Goal: Task Accomplishment & Management: Use online tool/utility

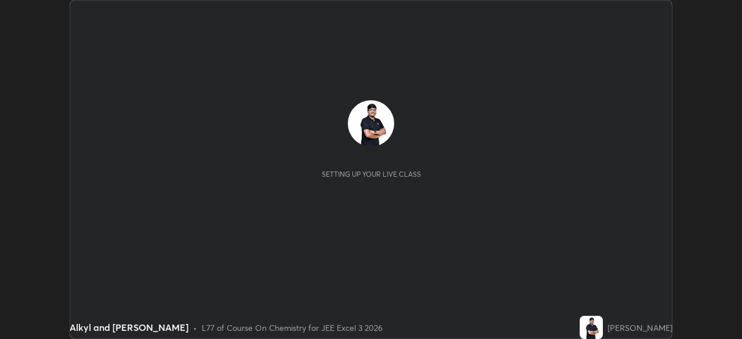
scroll to position [339, 742]
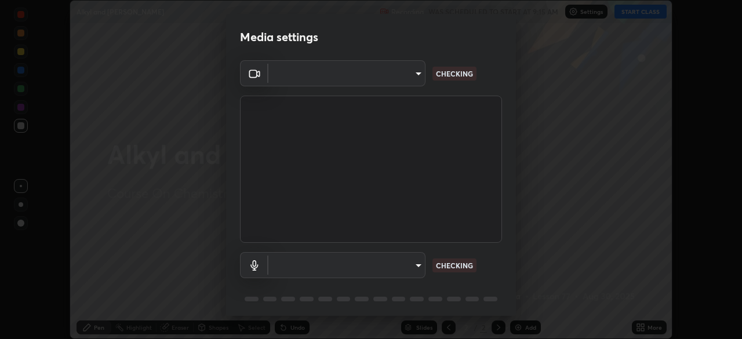
type input "0098613ca96d1cb365b3845fa694b9755ae94ec2d7c0f75973c998bbbf9ace16"
click at [354, 266] on body "Erase all Alkyl and aryl halides Recording WAS SCHEDULED TO START AT 9:15 AM Se…" at bounding box center [371, 169] width 742 height 339
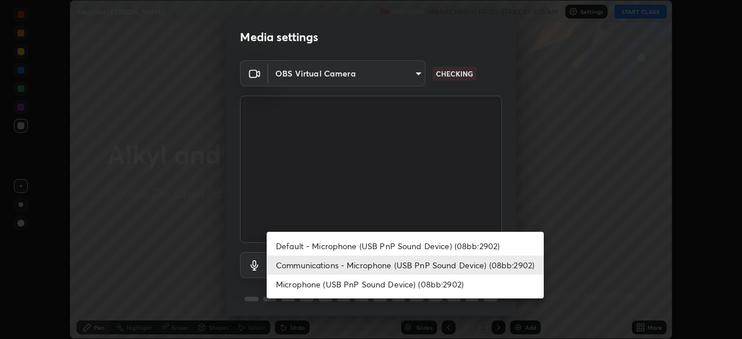
click at [316, 243] on li "Default - Microphone (USB PnP Sound Device) (08bb:2902)" at bounding box center [405, 246] width 277 height 19
type input "default"
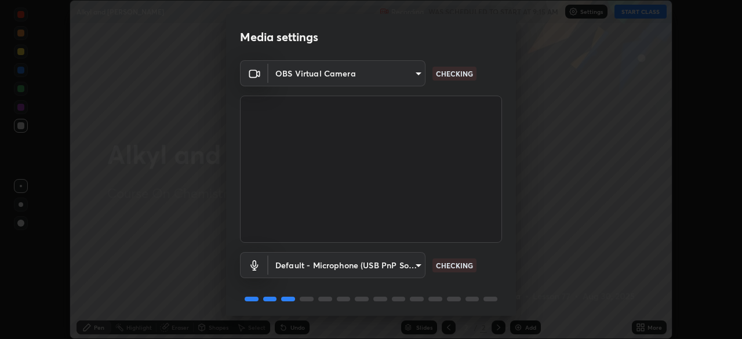
scroll to position [41, 0]
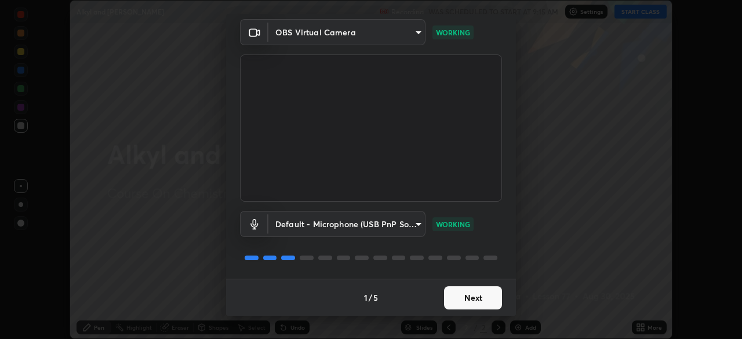
click at [458, 298] on button "Next" at bounding box center [473, 298] width 58 height 23
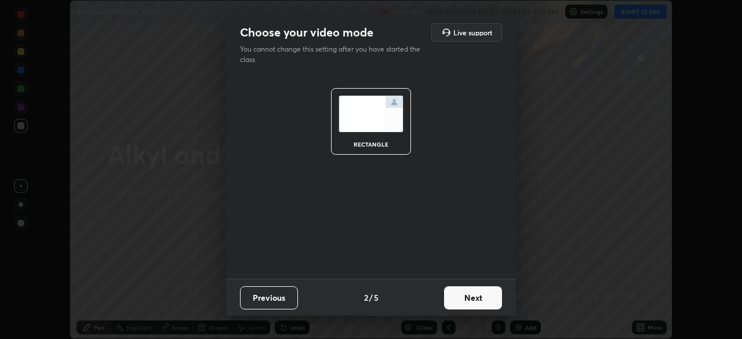
click at [465, 302] on button "Next" at bounding box center [473, 298] width 58 height 23
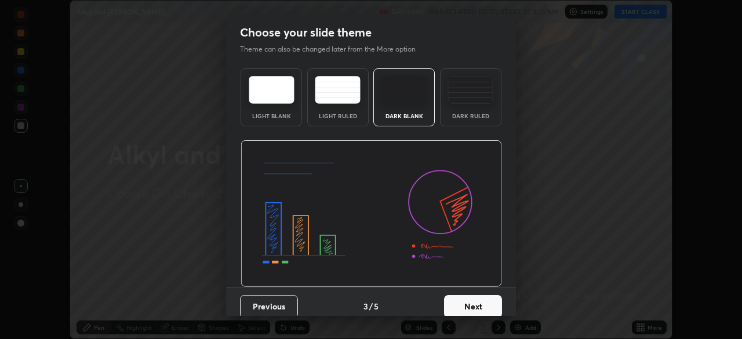
click at [471, 303] on button "Next" at bounding box center [473, 306] width 58 height 23
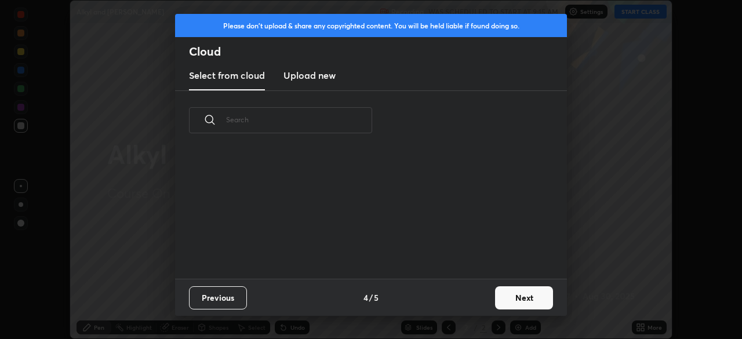
click at [514, 300] on button "Next" at bounding box center [524, 298] width 58 height 23
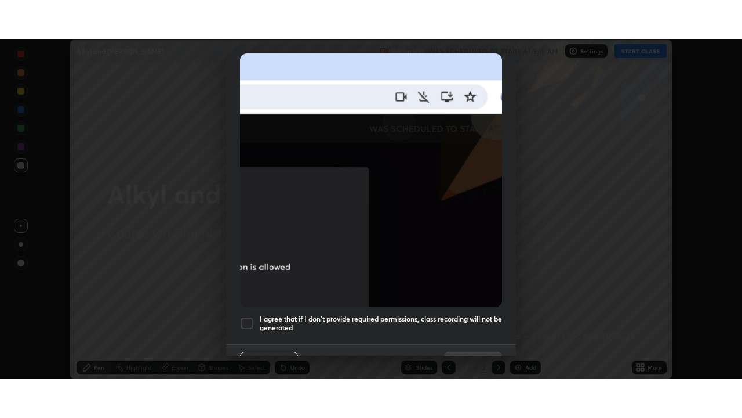
scroll to position [278, 0]
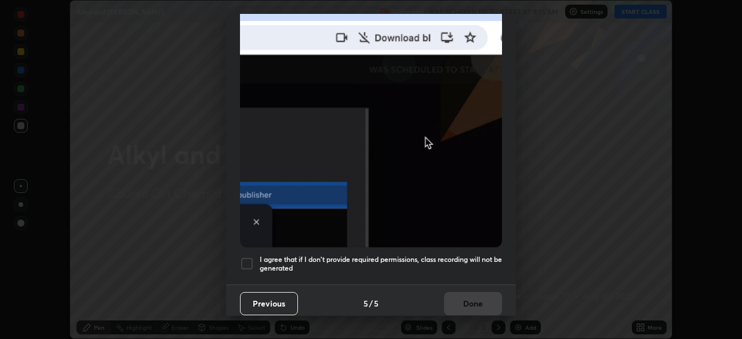
click at [245, 257] on div at bounding box center [247, 264] width 14 height 14
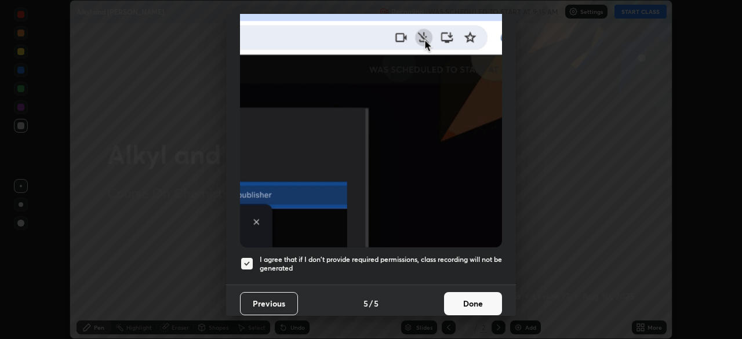
click at [464, 296] on button "Done" at bounding box center [473, 303] width 58 height 23
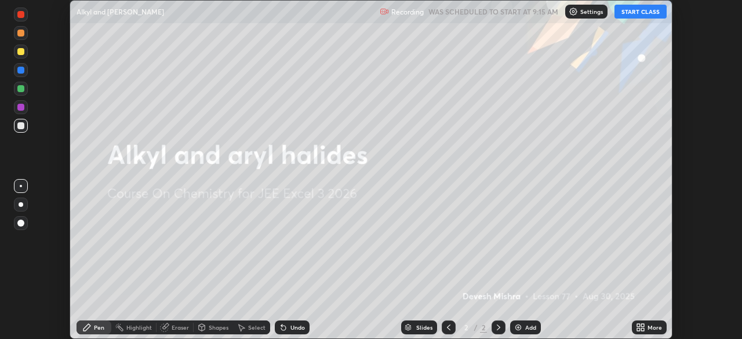
click at [629, 16] on button "START CLASS" at bounding box center [641, 12] width 52 height 14
click at [643, 330] on icon at bounding box center [642, 329] width 3 height 3
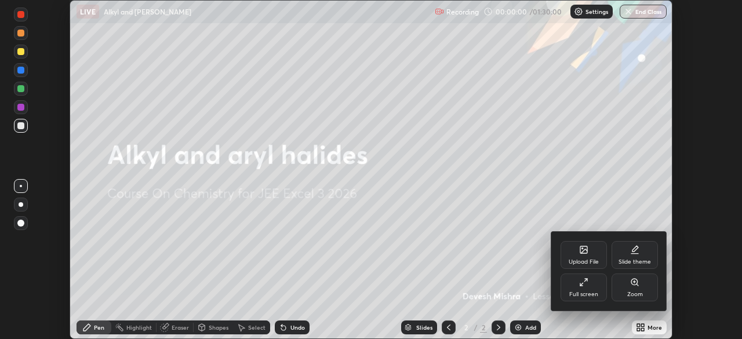
click at [578, 287] on div "Full screen" at bounding box center [584, 288] width 46 height 28
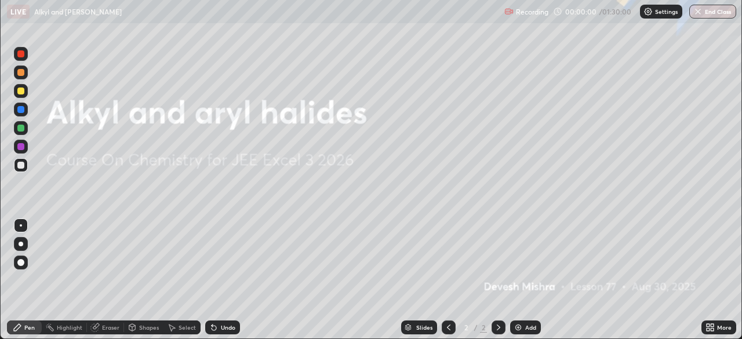
scroll to position [418, 742]
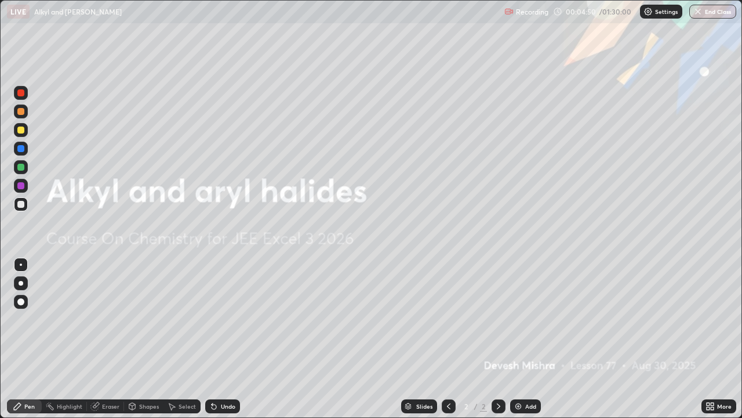
click at [516, 339] on img at bounding box center [518, 405] width 9 height 9
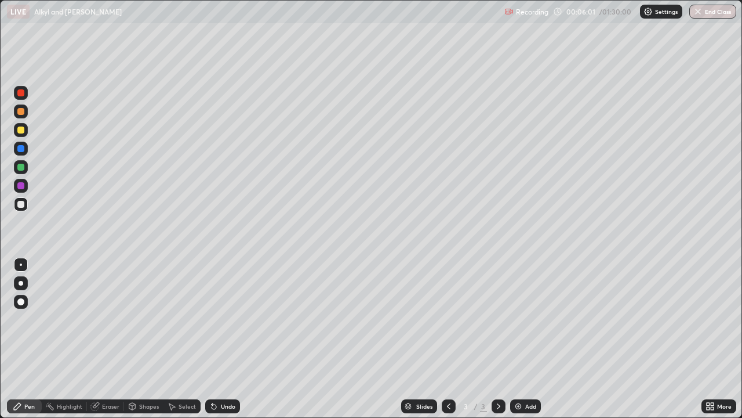
click at [709, 339] on icon at bounding box center [708, 408] width 3 height 3
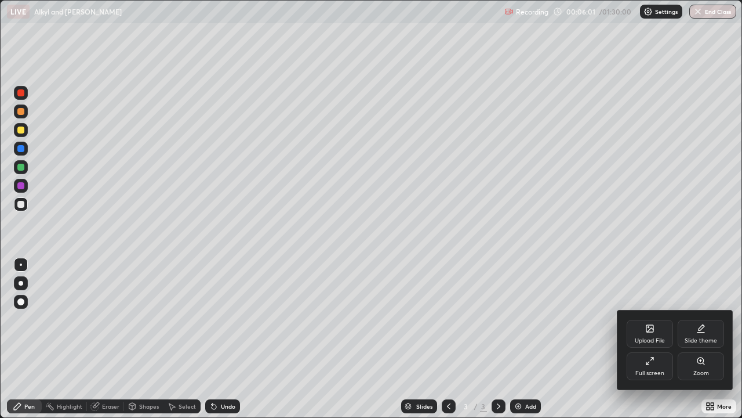
click at [646, 339] on div "Full screen" at bounding box center [650, 366] width 46 height 28
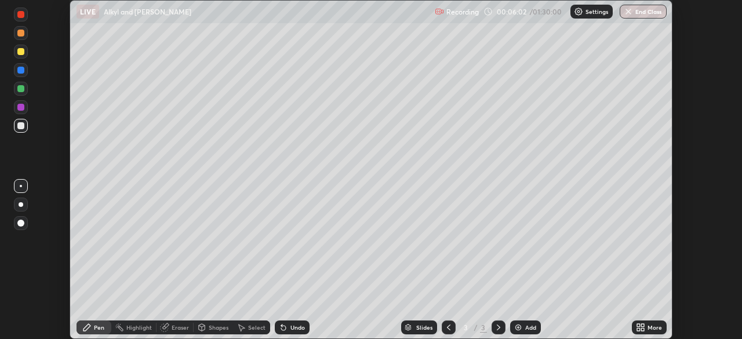
scroll to position [57657, 57254]
click at [639, 325] on icon at bounding box center [638, 325] width 3 height 3
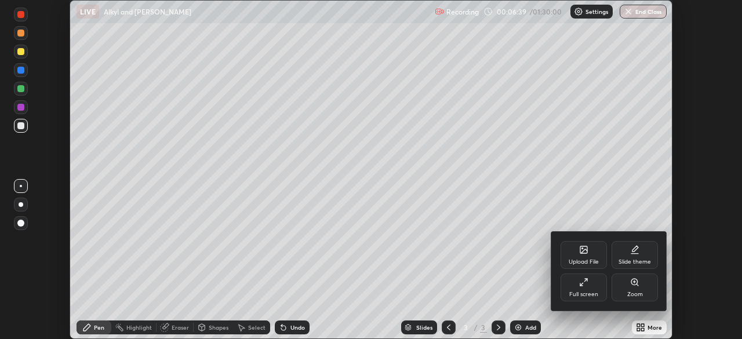
click at [585, 255] on div "Upload File" at bounding box center [584, 255] width 46 height 28
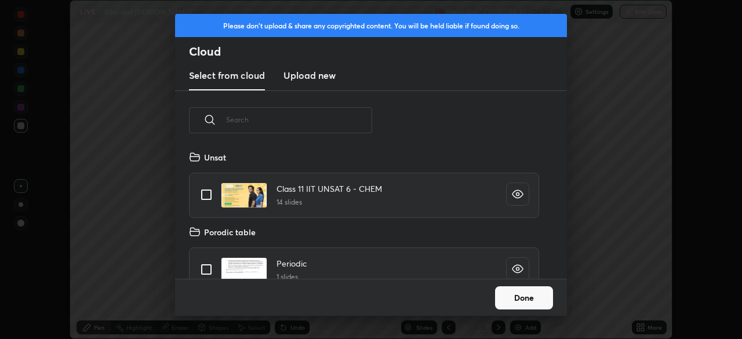
scroll to position [129, 372]
click at [311, 82] on h3 "Upload new" at bounding box center [310, 75] width 52 height 14
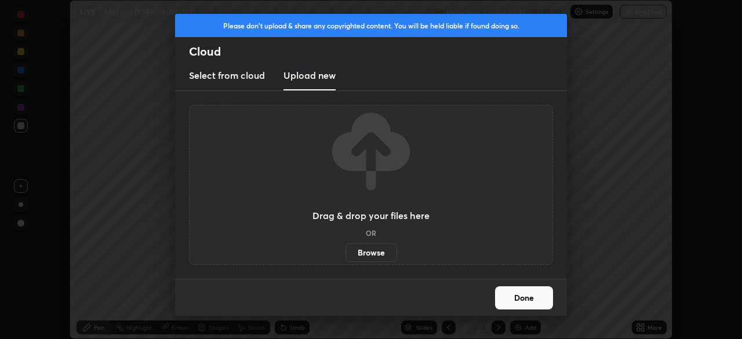
click at [366, 252] on label "Browse" at bounding box center [372, 253] width 52 height 19
click at [346, 252] on input "Browse" at bounding box center [346, 253] width 0 height 19
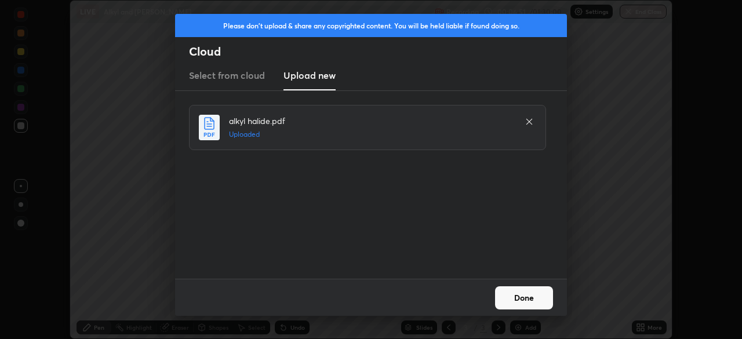
click at [516, 300] on button "Done" at bounding box center [524, 298] width 58 height 23
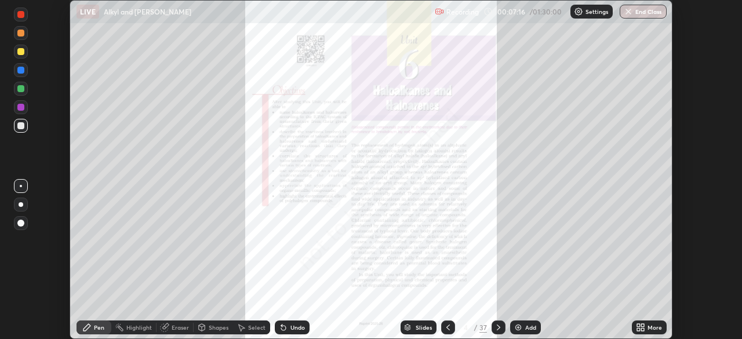
click at [423, 325] on div "Slides" at bounding box center [424, 328] width 16 height 6
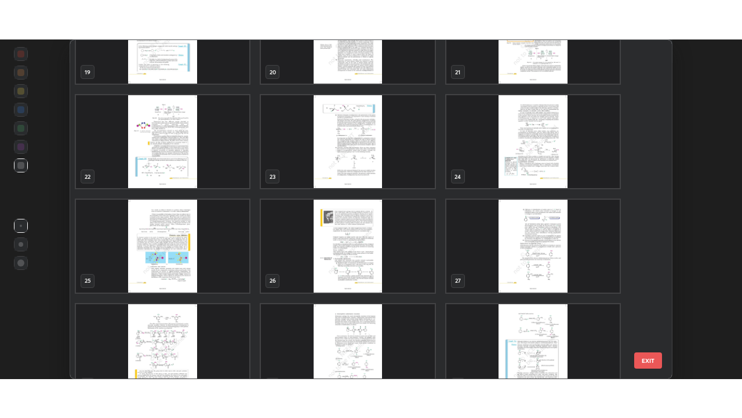
scroll to position [709, 0]
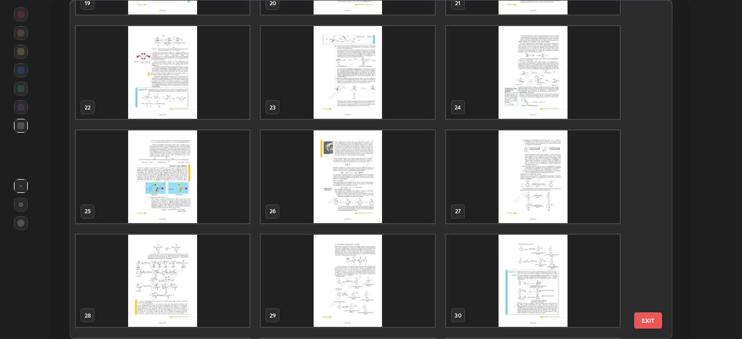
click at [364, 194] on img "grid" at bounding box center [347, 176] width 173 height 93
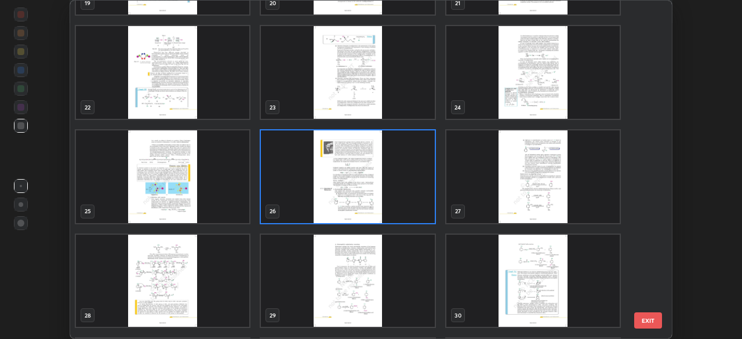
click at [365, 193] on img "grid" at bounding box center [347, 176] width 173 height 93
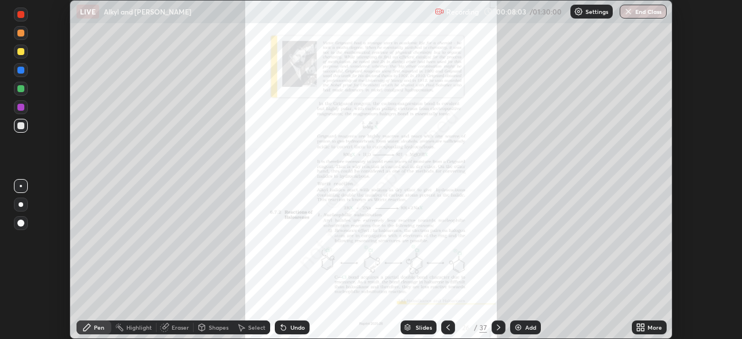
click at [637, 325] on icon at bounding box center [638, 325] width 3 height 3
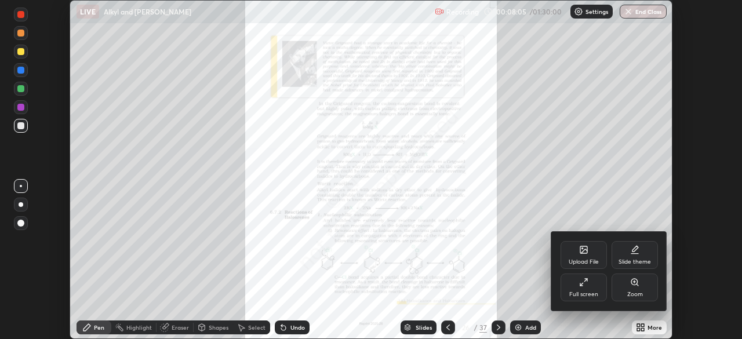
click at [581, 290] on div "Full screen" at bounding box center [584, 288] width 46 height 28
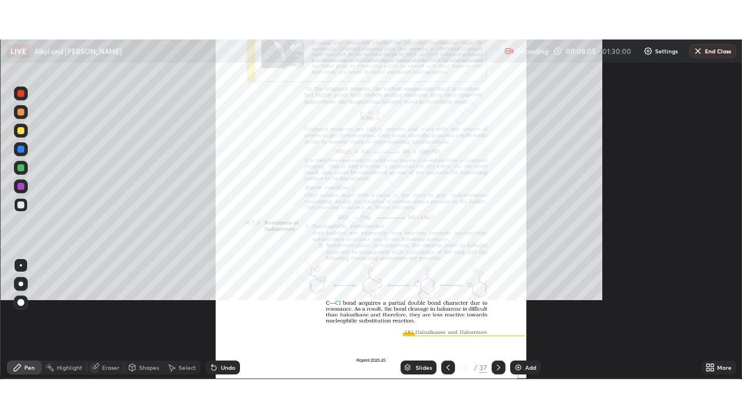
scroll to position [418, 742]
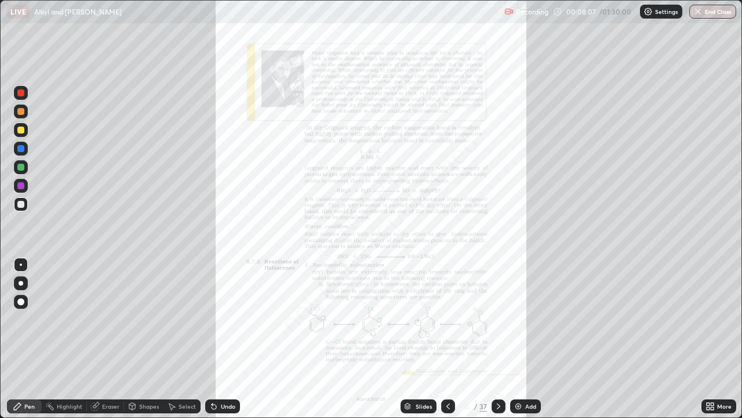
click at [708, 339] on icon at bounding box center [708, 408] width 3 height 3
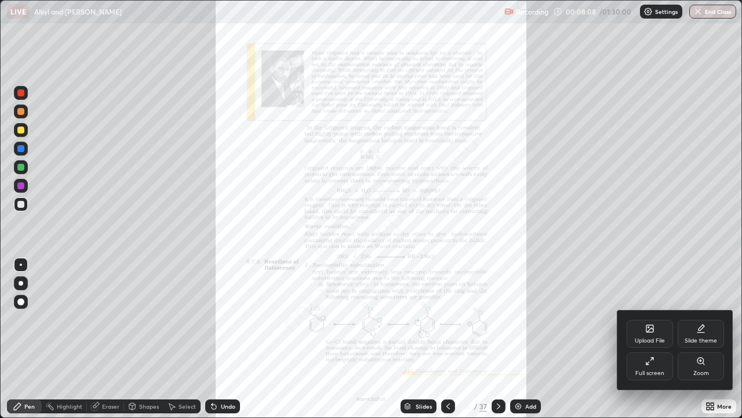
click at [699, 339] on div "Zoom" at bounding box center [701, 366] width 46 height 28
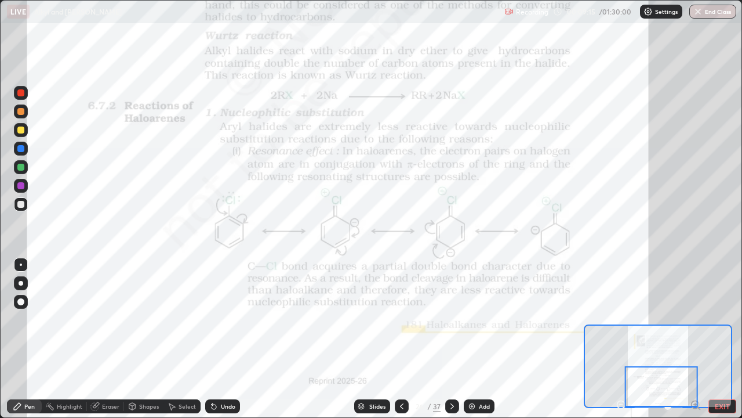
click at [20, 171] on div at bounding box center [21, 167] width 14 height 14
click at [21, 186] on div at bounding box center [20, 185] width 7 height 7
click at [20, 167] on div at bounding box center [20, 167] width 7 height 7
click at [21, 110] on div at bounding box center [20, 111] width 7 height 7
click at [21, 96] on div at bounding box center [20, 92] width 7 height 7
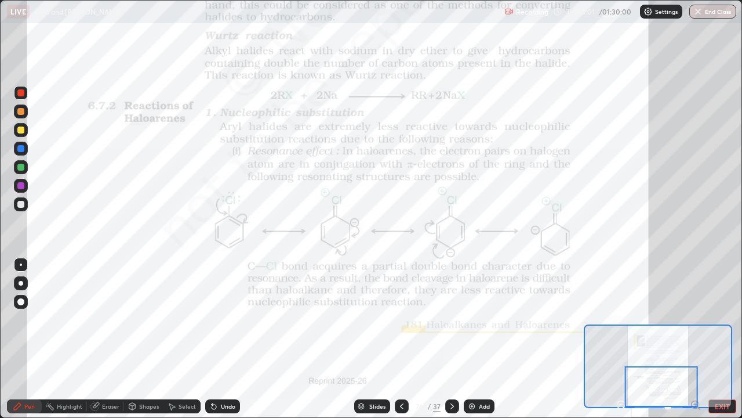
click at [217, 339] on div "Undo" at bounding box center [222, 406] width 35 height 14
click at [212, 339] on icon at bounding box center [212, 403] width 1 height 1
click at [20, 149] on div at bounding box center [20, 148] width 7 height 7
click at [469, 339] on div "Add" at bounding box center [479, 406] width 31 height 14
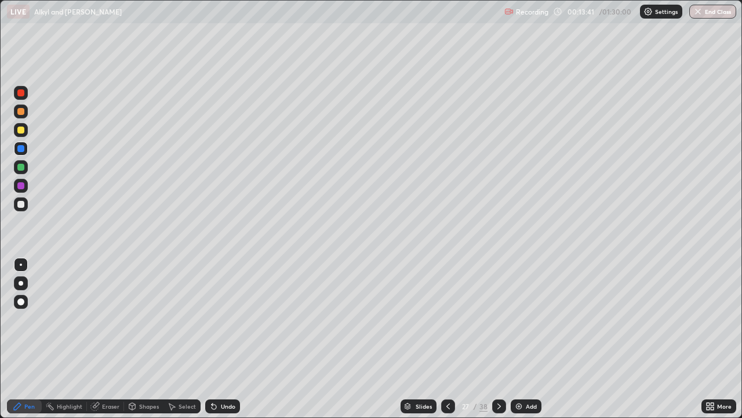
click at [22, 129] on div at bounding box center [20, 129] width 7 height 7
click at [19, 188] on div at bounding box center [20, 185] width 7 height 7
click at [20, 169] on div at bounding box center [20, 167] width 7 height 7
click at [21, 153] on div at bounding box center [21, 149] width 14 height 14
click at [20, 132] on div at bounding box center [20, 129] width 7 height 7
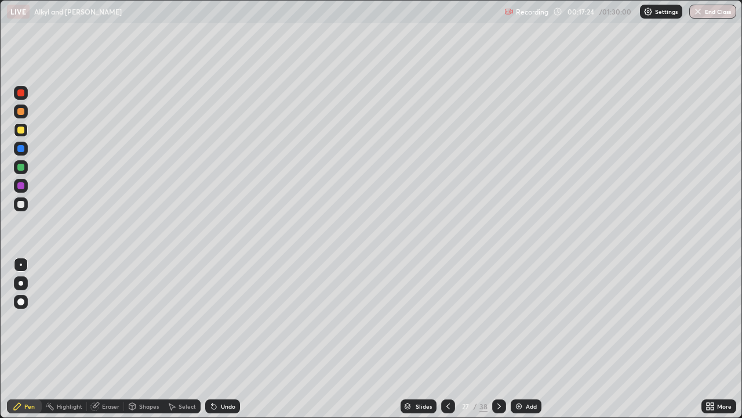
click at [22, 186] on div at bounding box center [20, 185] width 7 height 7
click at [20, 114] on div at bounding box center [20, 111] width 7 height 7
click at [443, 339] on div at bounding box center [448, 406] width 14 height 14
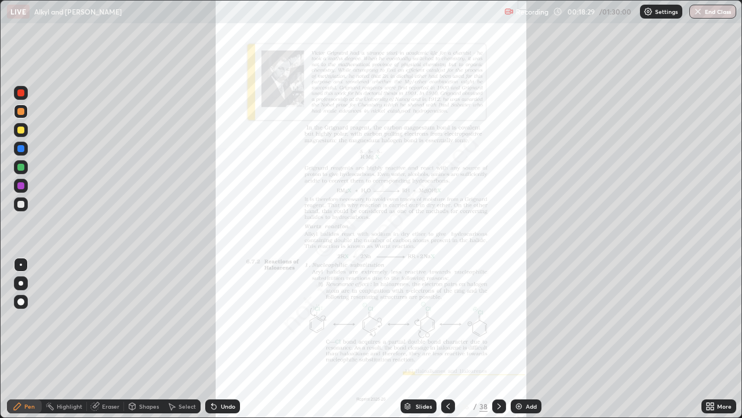
click at [715, 339] on icon at bounding box center [710, 405] width 9 height 9
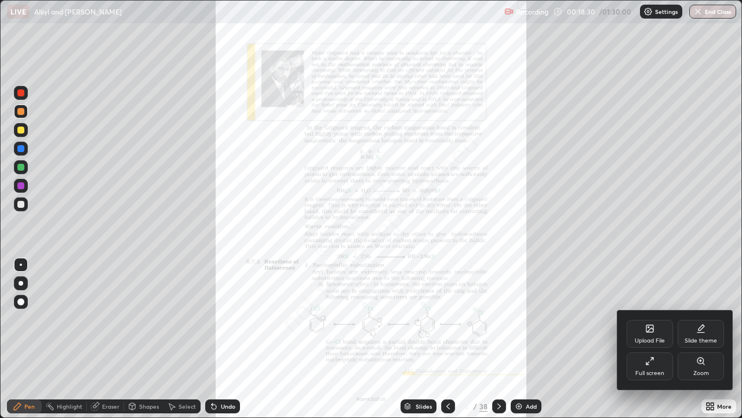
click at [695, 339] on div "Zoom" at bounding box center [701, 366] width 46 height 28
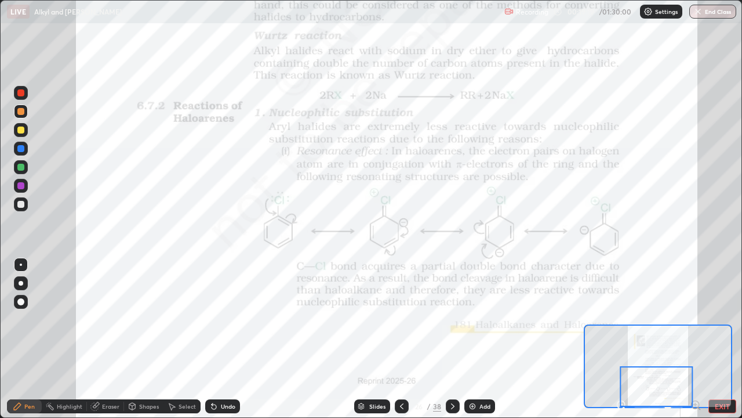
click at [451, 339] on icon at bounding box center [452, 405] width 9 height 9
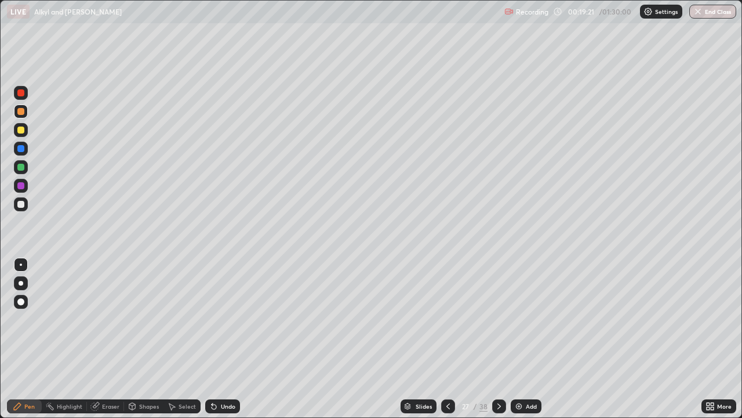
click at [492, 339] on div at bounding box center [499, 406] width 14 height 14
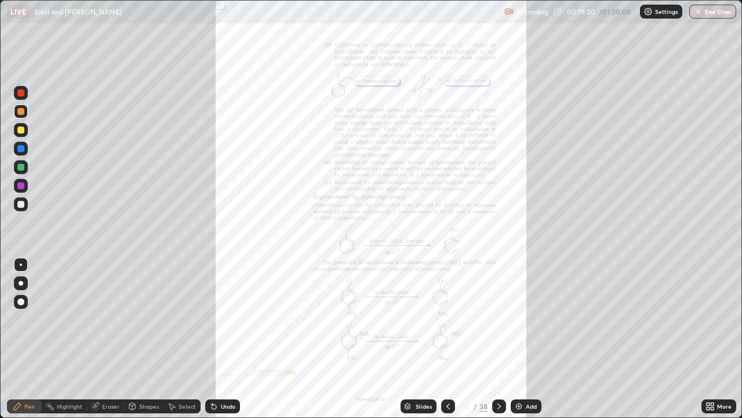
click at [707, 339] on icon at bounding box center [708, 403] width 3 height 3
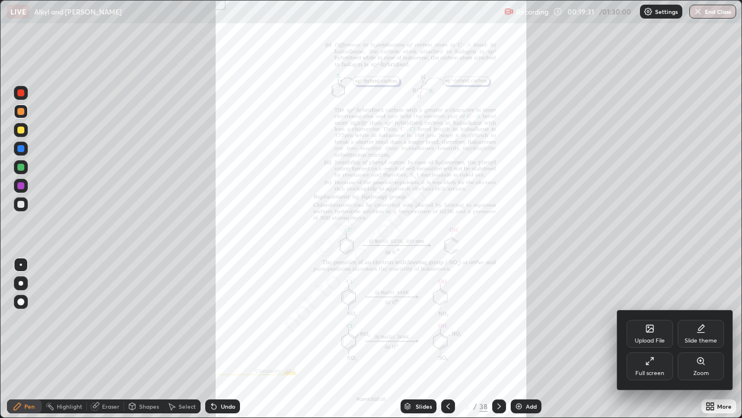
click at [691, 339] on div "Zoom" at bounding box center [701, 366] width 46 height 28
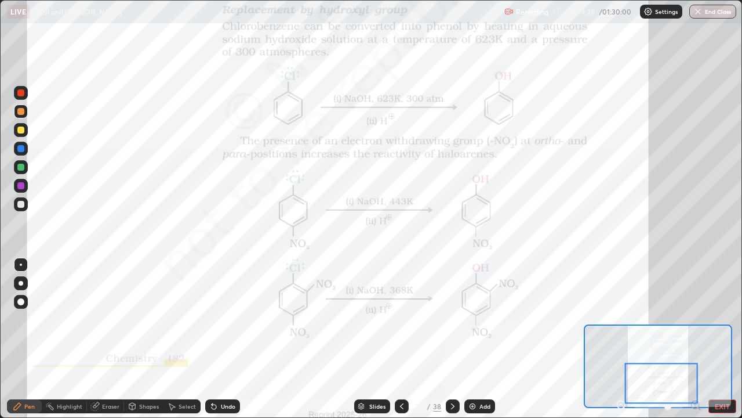
click at [19, 151] on div at bounding box center [20, 148] width 7 height 7
click at [212, 339] on icon at bounding box center [212, 403] width 1 height 1
click at [20, 92] on div at bounding box center [20, 92] width 7 height 7
click at [218, 339] on div "Undo" at bounding box center [222, 406] width 35 height 14
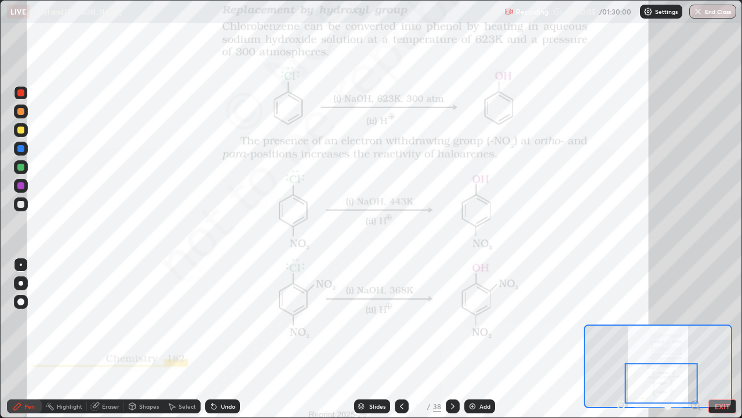
click at [215, 339] on icon at bounding box center [213, 405] width 9 height 9
click at [24, 131] on div at bounding box center [20, 129] width 7 height 7
click at [19, 169] on div at bounding box center [20, 167] width 7 height 7
click at [449, 339] on icon at bounding box center [452, 405] width 9 height 9
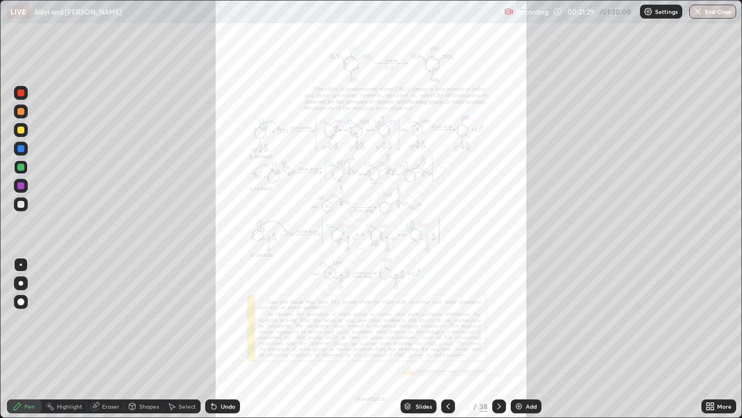
click at [708, 339] on icon at bounding box center [708, 408] width 3 height 3
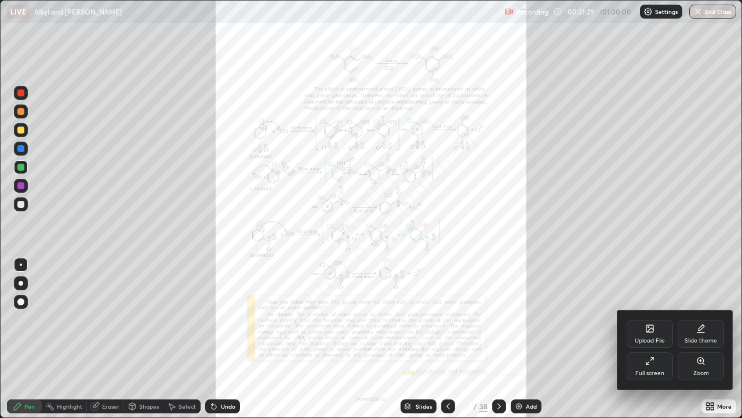
click at [694, 339] on div "Zoom" at bounding box center [702, 373] width 16 height 6
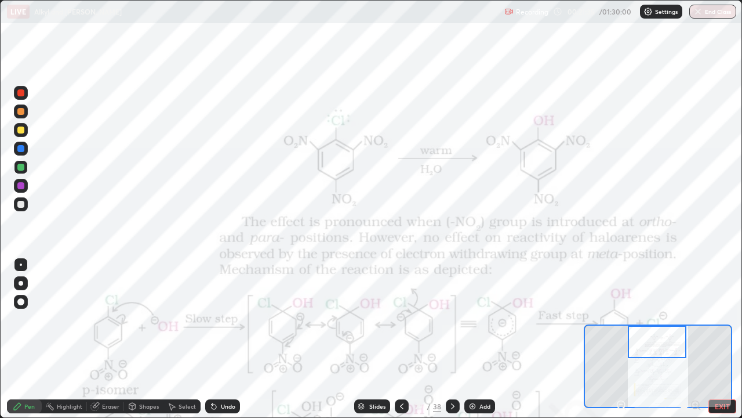
click at [451, 339] on icon at bounding box center [452, 405] width 9 height 9
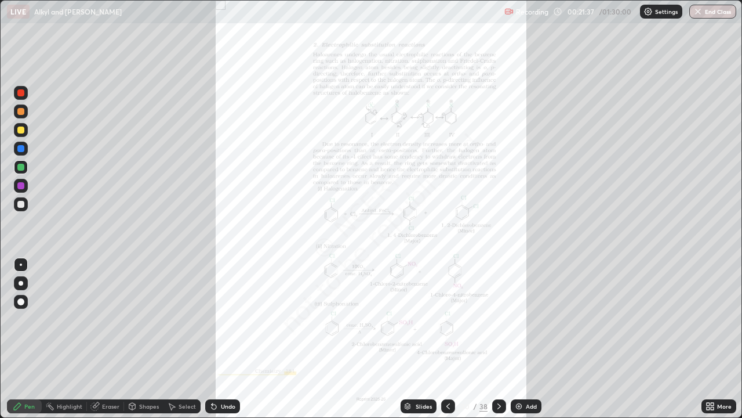
click at [443, 339] on div at bounding box center [448, 406] width 14 height 14
click at [447, 339] on icon at bounding box center [448, 405] width 9 height 9
click at [496, 339] on icon at bounding box center [499, 405] width 9 height 9
click at [707, 339] on icon at bounding box center [708, 403] width 3 height 3
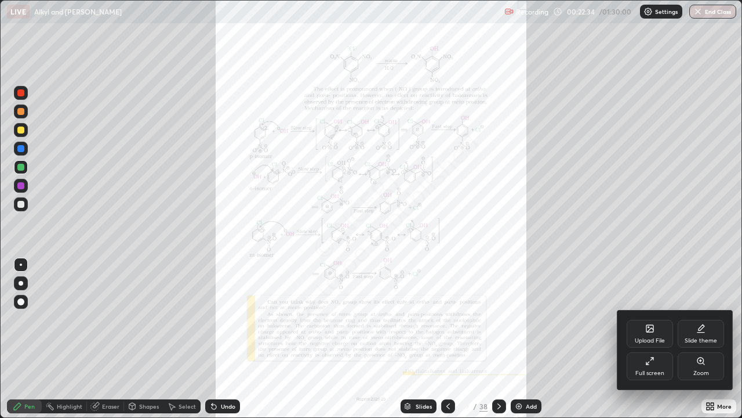
click at [691, 339] on div "Zoom" at bounding box center [701, 366] width 46 height 28
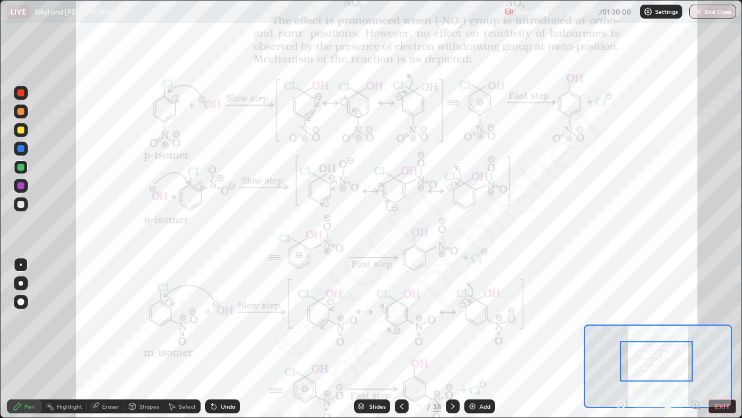
click at [21, 132] on div at bounding box center [20, 129] width 7 height 7
click at [23, 94] on div at bounding box center [20, 92] width 7 height 7
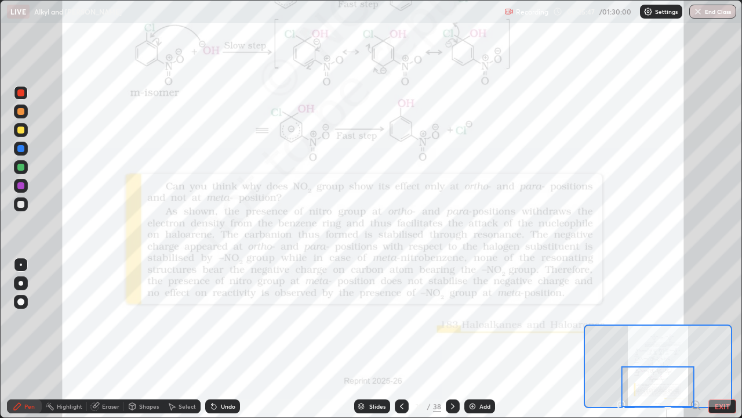
click at [451, 339] on icon at bounding box center [452, 405] width 9 height 9
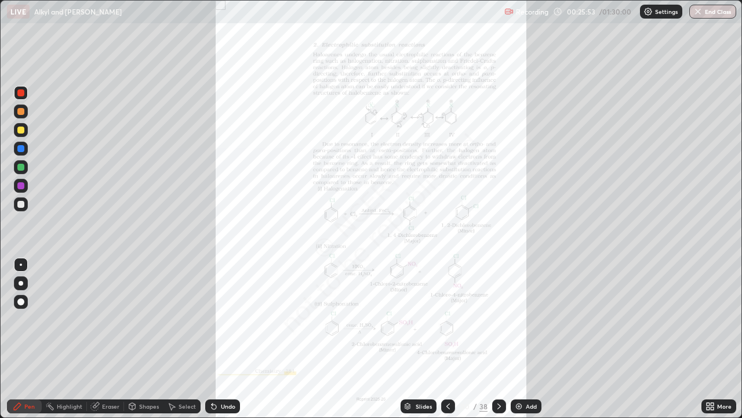
click at [707, 339] on icon at bounding box center [708, 403] width 3 height 3
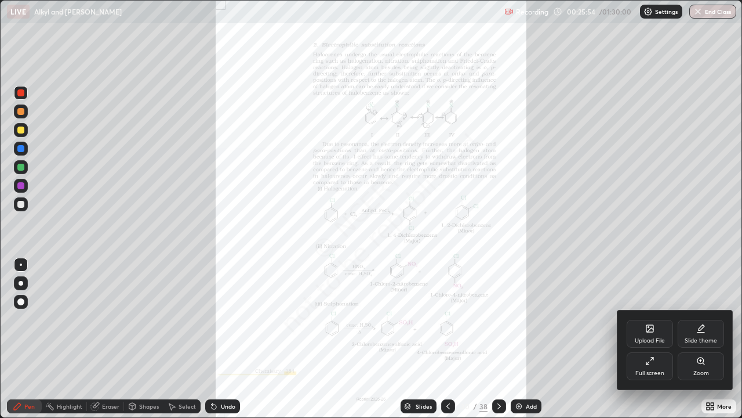
click at [692, 339] on div "Zoom" at bounding box center [701, 366] width 46 height 28
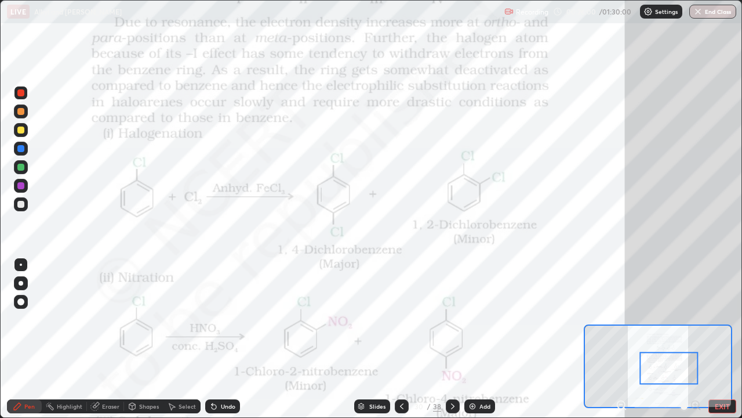
click at [19, 151] on div at bounding box center [20, 148] width 7 height 7
click at [19, 129] on div at bounding box center [20, 129] width 7 height 7
click at [21, 93] on div at bounding box center [20, 92] width 7 height 7
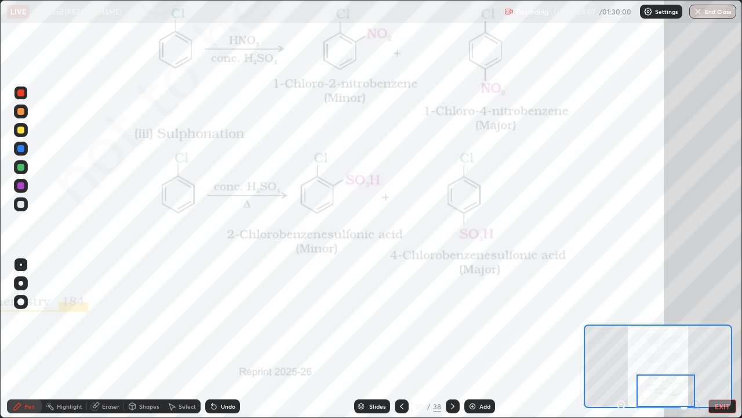
click at [452, 339] on icon at bounding box center [452, 405] width 9 height 9
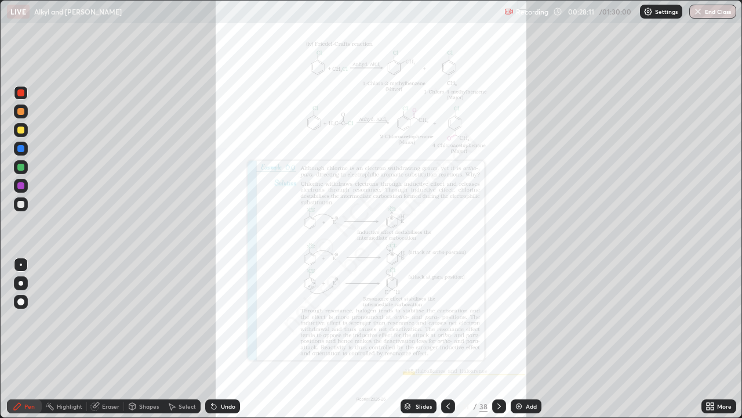
click at [708, 339] on icon at bounding box center [708, 403] width 3 height 3
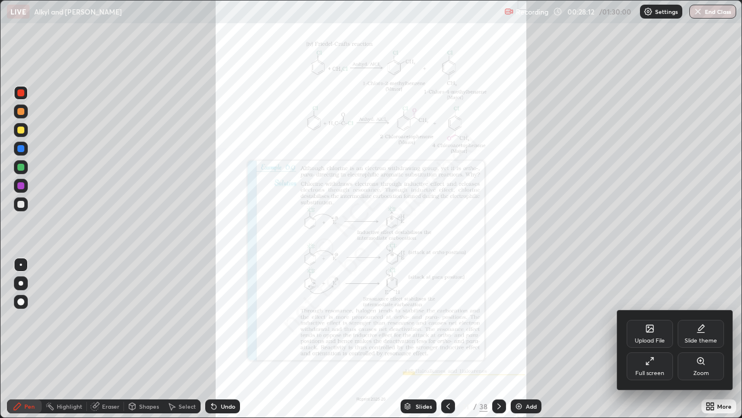
click at [695, 339] on div "Zoom" at bounding box center [702, 373] width 16 height 6
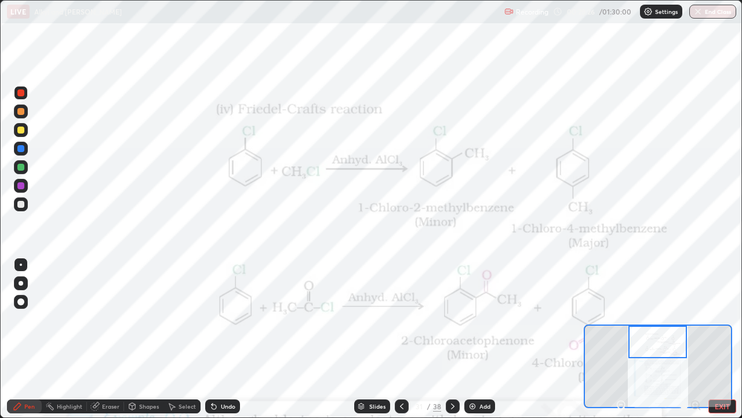
click at [21, 112] on div at bounding box center [20, 111] width 7 height 7
click at [23, 92] on div at bounding box center [20, 92] width 7 height 7
click at [21, 148] on div at bounding box center [20, 148] width 7 height 7
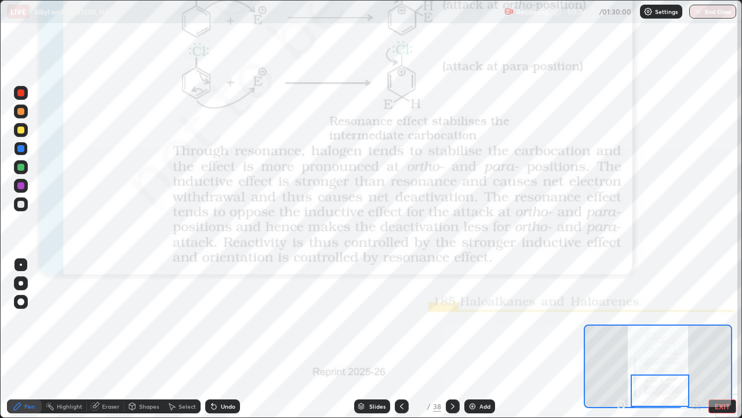
click at [450, 339] on icon at bounding box center [452, 405] width 9 height 9
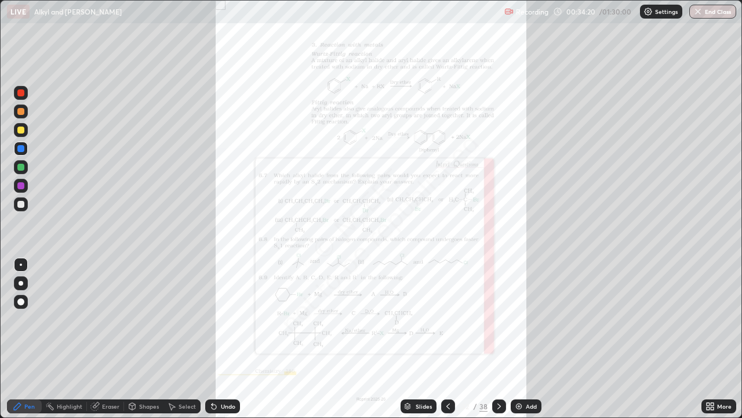
click at [708, 339] on icon at bounding box center [708, 403] width 3 height 3
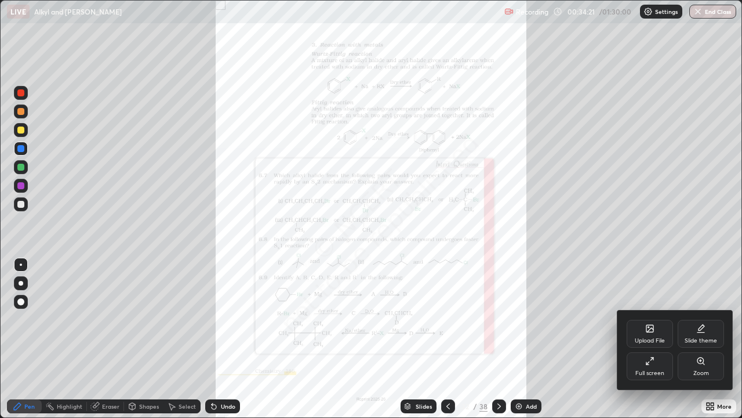
click at [691, 339] on div "Zoom" at bounding box center [701, 366] width 46 height 28
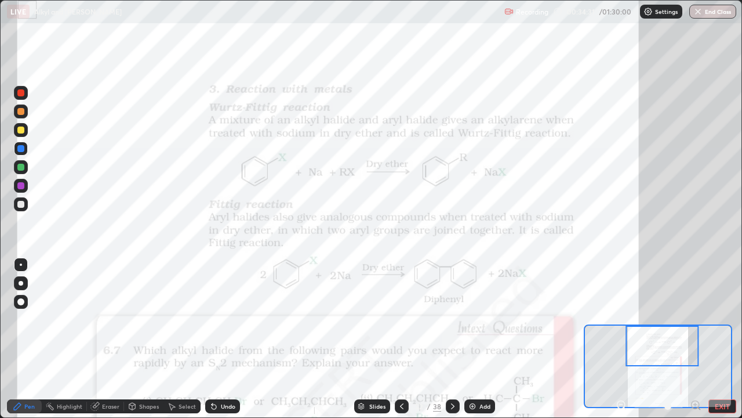
click at [21, 114] on div at bounding box center [20, 111] width 7 height 7
click at [22, 93] on div at bounding box center [20, 92] width 7 height 7
click at [21, 148] on div at bounding box center [20, 148] width 7 height 7
click at [213, 339] on icon at bounding box center [214, 406] width 5 height 5
click at [473, 339] on img at bounding box center [472, 405] width 9 height 9
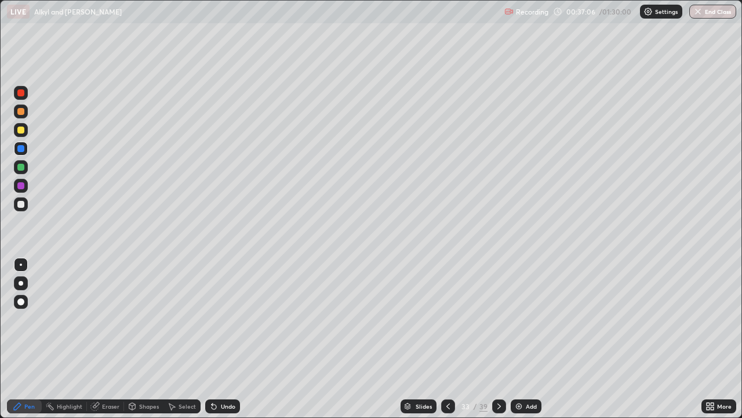
click at [23, 131] on div at bounding box center [20, 129] width 7 height 7
click at [453, 339] on div at bounding box center [448, 406] width 14 height 14
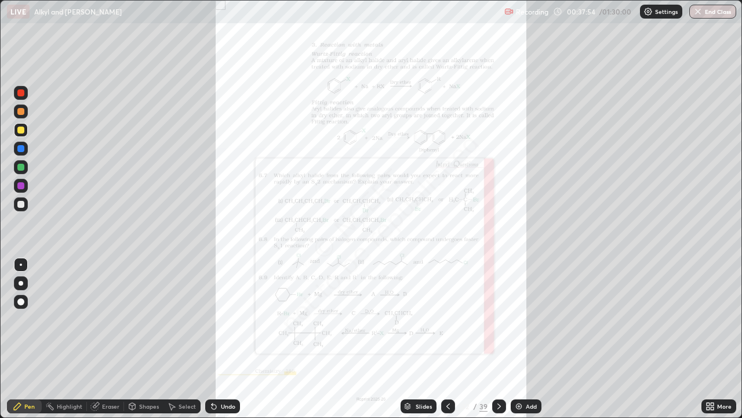
click at [708, 339] on icon at bounding box center [708, 408] width 3 height 3
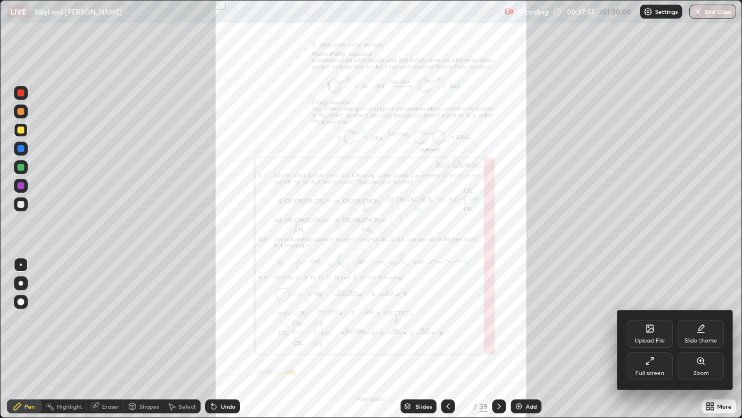
click at [695, 339] on div "Zoom" at bounding box center [702, 373] width 16 height 6
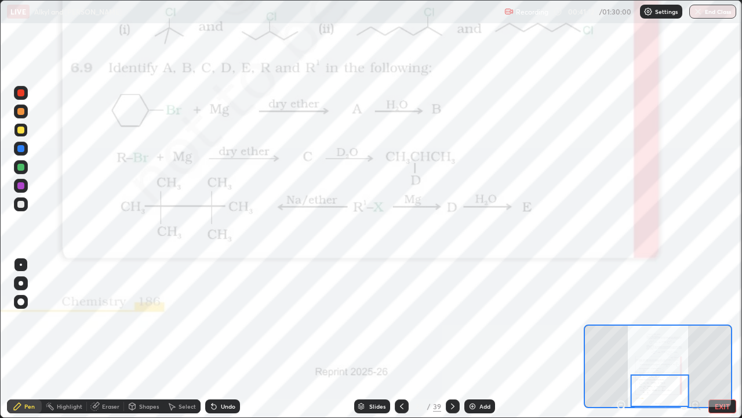
click at [449, 339] on icon at bounding box center [452, 405] width 9 height 9
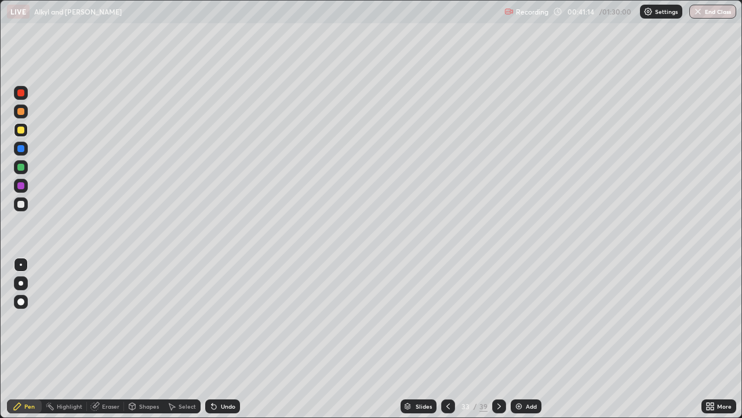
click at [496, 339] on div at bounding box center [499, 406] width 14 height 14
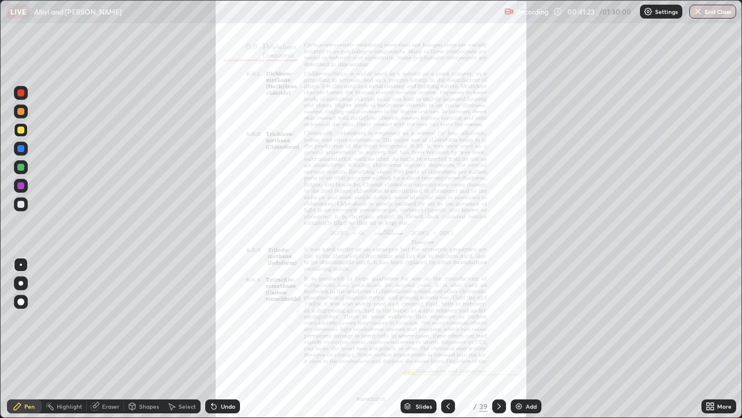
click at [492, 339] on div at bounding box center [499, 406] width 14 height 14
click at [513, 339] on div "Add" at bounding box center [526, 406] width 31 height 14
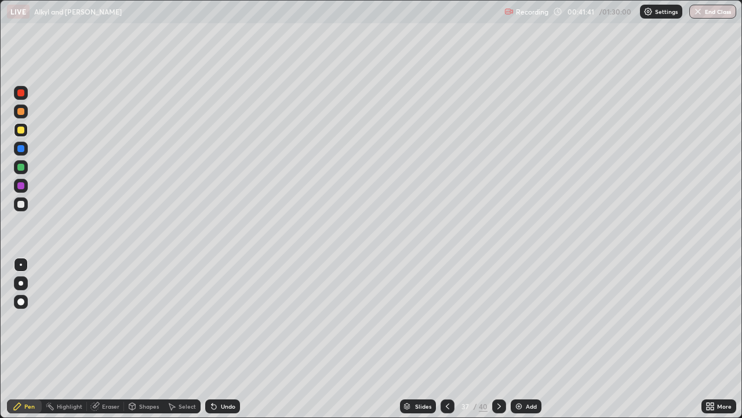
click at [20, 169] on div at bounding box center [20, 167] width 7 height 7
click at [20, 133] on div at bounding box center [20, 129] width 7 height 7
click at [22, 112] on div at bounding box center [20, 111] width 7 height 7
click at [19, 168] on div at bounding box center [20, 167] width 7 height 7
click at [21, 133] on div at bounding box center [20, 129] width 7 height 7
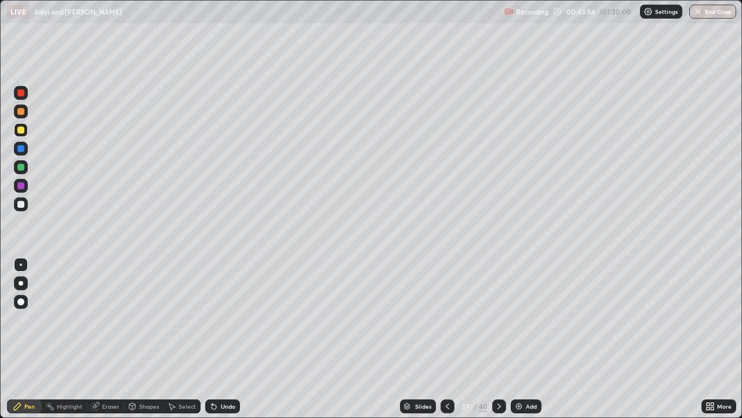
click at [17, 183] on div at bounding box center [20, 185] width 7 height 7
click at [175, 339] on icon at bounding box center [171, 405] width 9 height 9
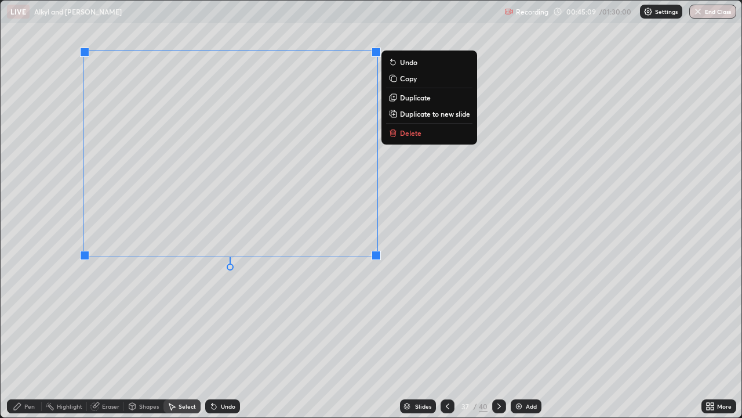
click at [26, 339] on div "Pen" at bounding box center [29, 406] width 10 height 6
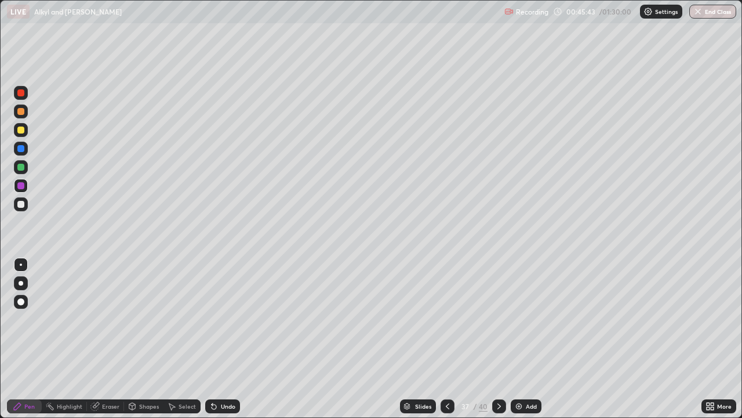
click at [24, 167] on div at bounding box center [20, 167] width 7 height 7
click at [100, 339] on div "Eraser" at bounding box center [105, 406] width 37 height 14
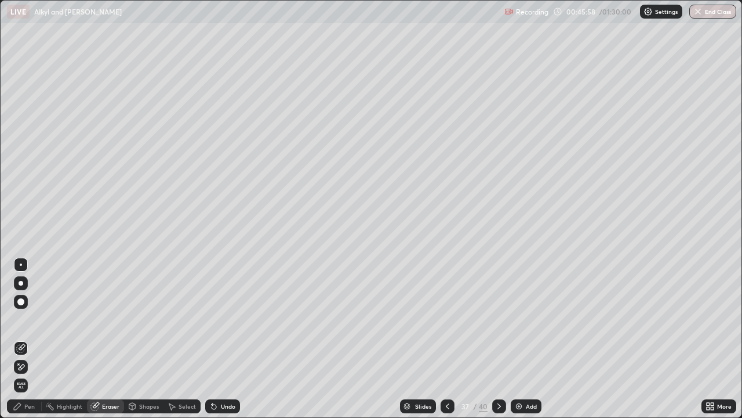
click at [25, 339] on div "Pen" at bounding box center [29, 406] width 10 height 6
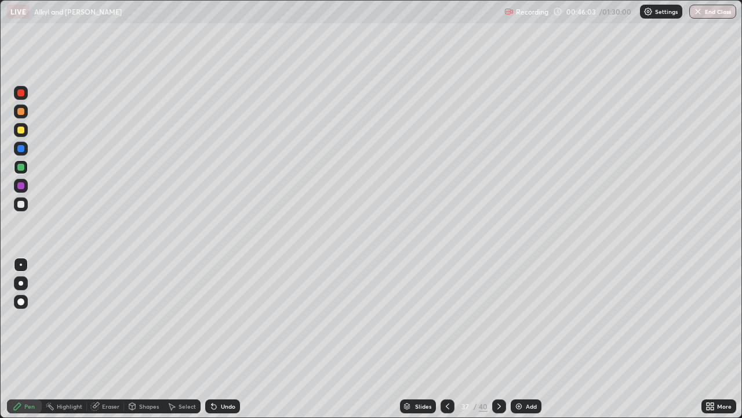
click at [216, 339] on icon at bounding box center [213, 405] width 9 height 9
click at [217, 339] on div "Undo" at bounding box center [222, 406] width 35 height 14
click at [213, 339] on icon at bounding box center [214, 406] width 5 height 5
click at [19, 150] on div at bounding box center [20, 148] width 7 height 7
click at [98, 339] on icon at bounding box center [94, 405] width 9 height 9
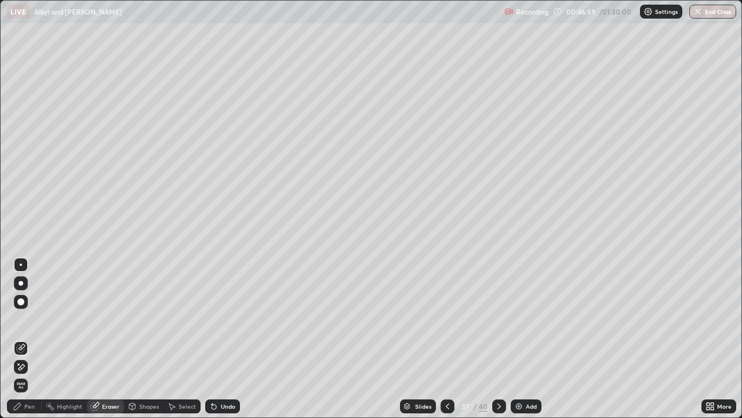
click at [26, 339] on div "Pen" at bounding box center [29, 406] width 10 height 6
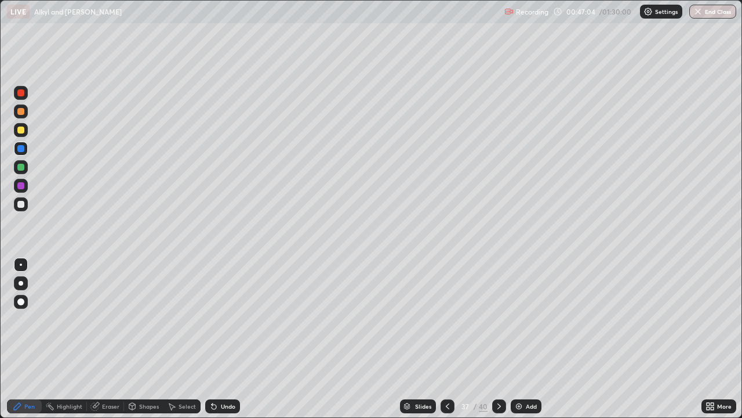
click at [214, 339] on icon at bounding box center [214, 406] width 5 height 5
click at [212, 339] on icon at bounding box center [212, 403] width 1 height 1
click at [20, 95] on div at bounding box center [20, 92] width 7 height 7
click at [21, 204] on div at bounding box center [20, 204] width 7 height 7
click at [23, 130] on div at bounding box center [20, 129] width 7 height 7
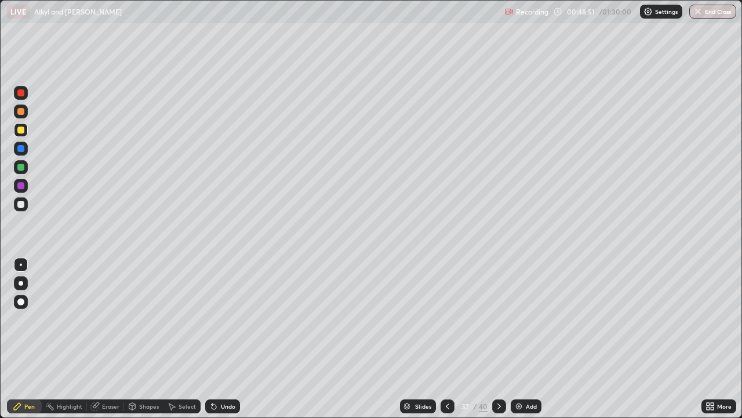
click at [22, 184] on div at bounding box center [20, 185] width 7 height 7
click at [20, 204] on div at bounding box center [20, 204] width 7 height 7
click at [216, 339] on icon at bounding box center [213, 405] width 9 height 9
click at [22, 95] on div at bounding box center [20, 92] width 7 height 7
click at [517, 339] on img at bounding box center [518, 405] width 9 height 9
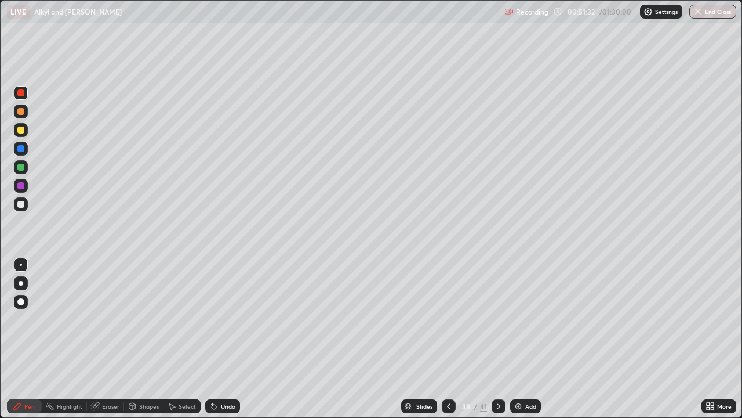
click at [19, 208] on div at bounding box center [21, 204] width 14 height 14
click at [221, 339] on div "Undo" at bounding box center [228, 406] width 14 height 6
click at [212, 339] on icon at bounding box center [212, 403] width 1 height 1
click at [99, 339] on div "Eraser" at bounding box center [105, 406] width 37 height 14
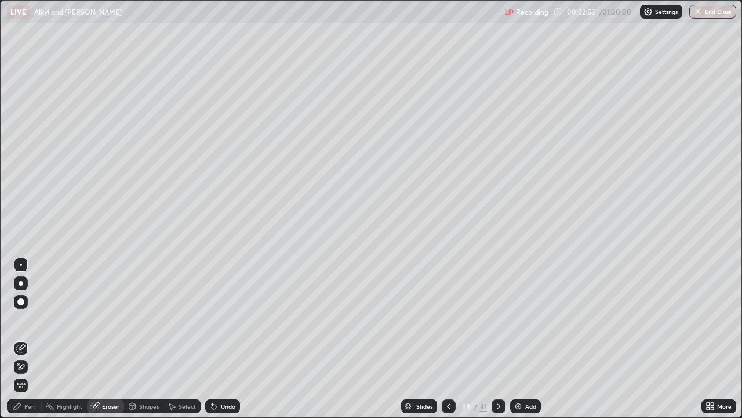
click at [29, 339] on div "Pen" at bounding box center [29, 406] width 10 height 6
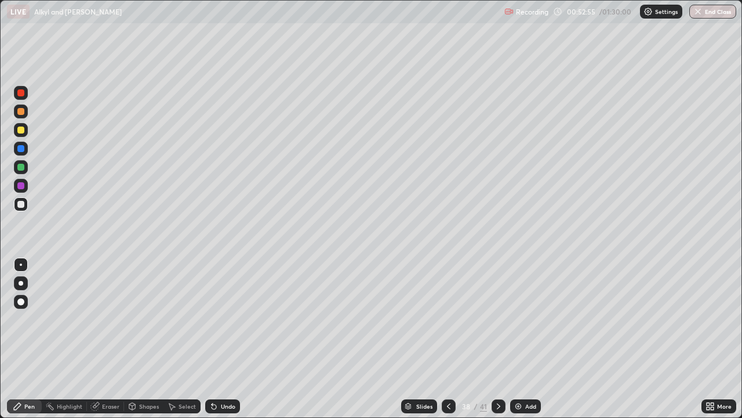
click at [448, 339] on icon at bounding box center [448, 405] width 9 height 9
click at [518, 339] on img at bounding box center [518, 405] width 9 height 9
click at [21, 129] on div at bounding box center [20, 129] width 7 height 7
click at [216, 339] on icon at bounding box center [213, 405] width 9 height 9
click at [21, 149] on div at bounding box center [20, 148] width 7 height 7
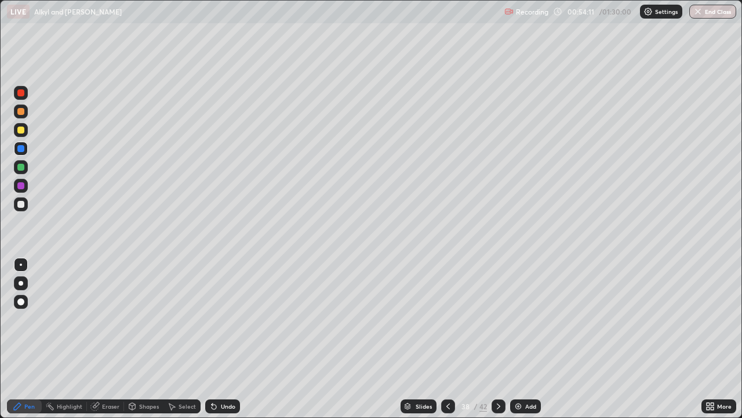
click at [23, 166] on div at bounding box center [20, 167] width 7 height 7
click at [22, 204] on div at bounding box center [20, 204] width 7 height 7
click at [215, 339] on icon at bounding box center [213, 405] width 9 height 9
click at [19, 169] on div at bounding box center [20, 167] width 7 height 7
click at [212, 339] on icon at bounding box center [214, 406] width 5 height 5
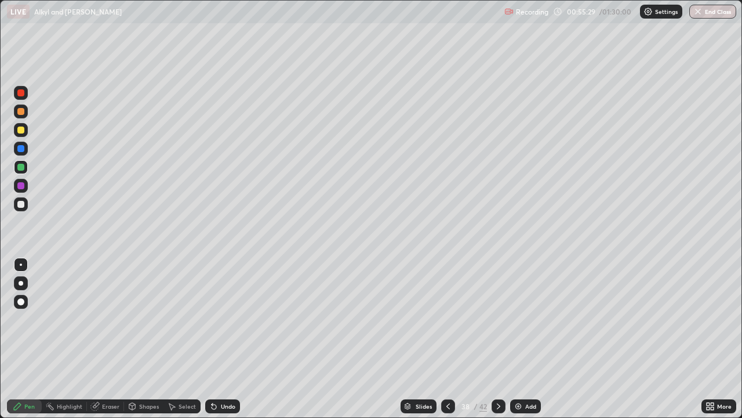
click at [214, 339] on icon at bounding box center [214, 406] width 5 height 5
click at [216, 339] on div "Undo" at bounding box center [222, 406] width 35 height 14
click at [212, 339] on icon at bounding box center [214, 406] width 5 height 5
click at [212, 339] on icon at bounding box center [212, 403] width 1 height 1
click at [23, 186] on div at bounding box center [20, 185] width 7 height 7
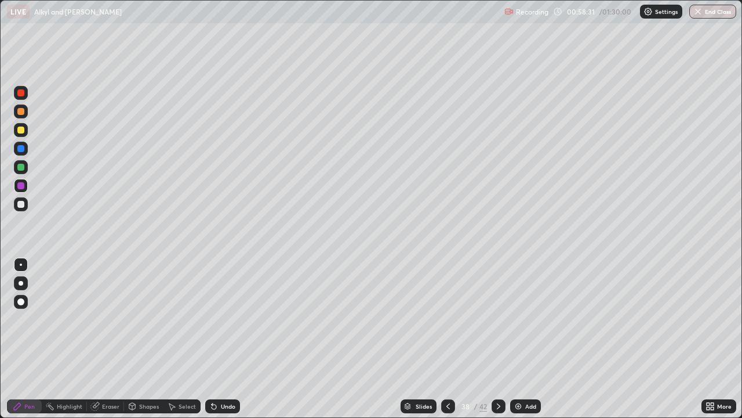
click at [516, 339] on img at bounding box center [518, 405] width 9 height 9
click at [20, 204] on div at bounding box center [20, 204] width 7 height 7
click at [20, 168] on div at bounding box center [20, 167] width 7 height 7
click at [212, 339] on icon at bounding box center [212, 403] width 1 height 1
click at [212, 339] on icon at bounding box center [214, 406] width 5 height 5
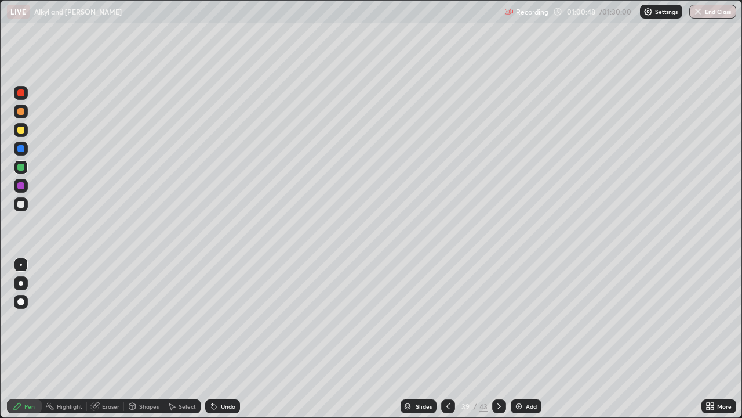
click at [209, 339] on div "Undo" at bounding box center [222, 406] width 35 height 14
click at [212, 339] on icon at bounding box center [212, 403] width 1 height 1
click at [97, 339] on icon at bounding box center [96, 405] width 6 height 6
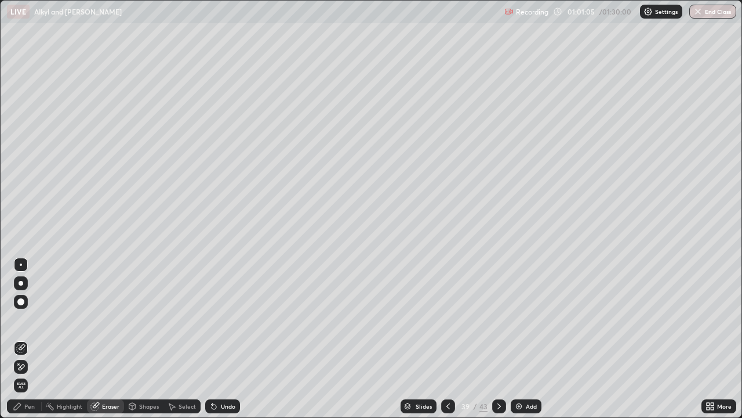
click at [29, 339] on div "Pen" at bounding box center [29, 406] width 10 height 6
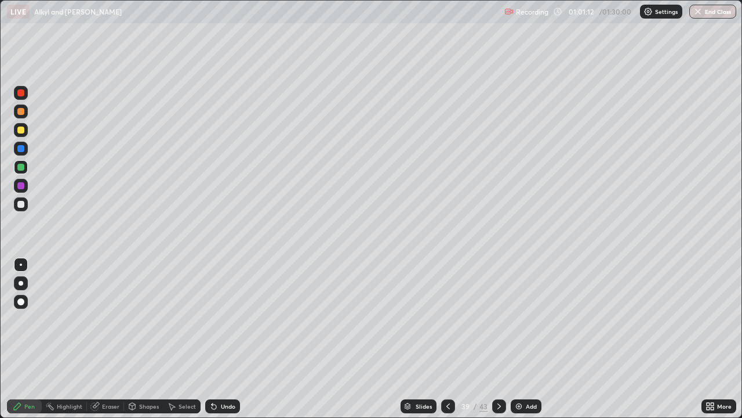
click at [100, 339] on div "Eraser" at bounding box center [105, 406] width 37 height 14
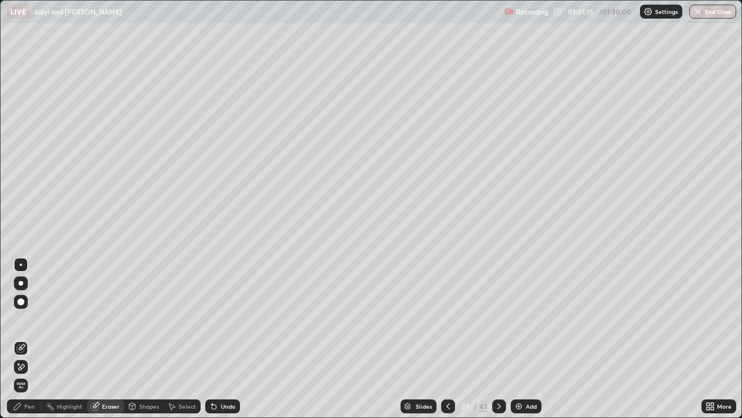
click at [31, 339] on div "Pen" at bounding box center [29, 406] width 10 height 6
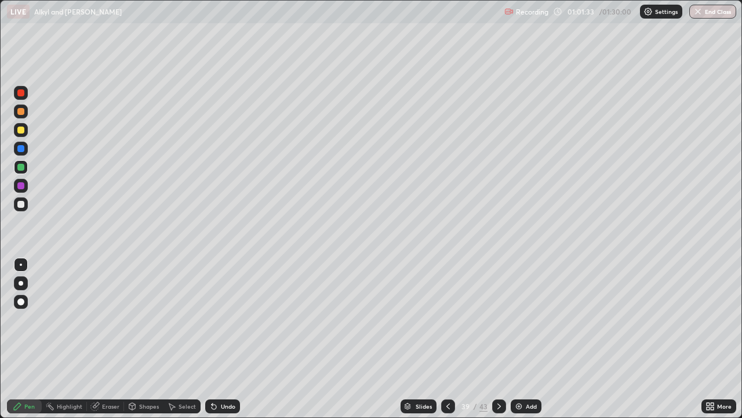
click at [20, 186] on div at bounding box center [20, 185] width 7 height 7
click at [705, 11] on button "End Class" at bounding box center [713, 12] width 47 height 14
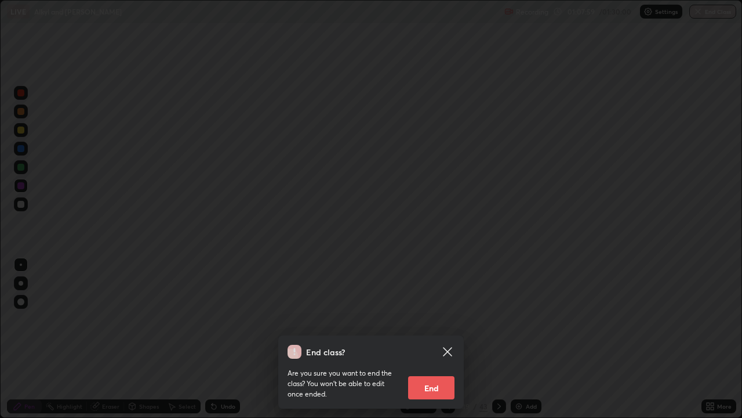
click at [420, 339] on button "End" at bounding box center [431, 387] width 46 height 23
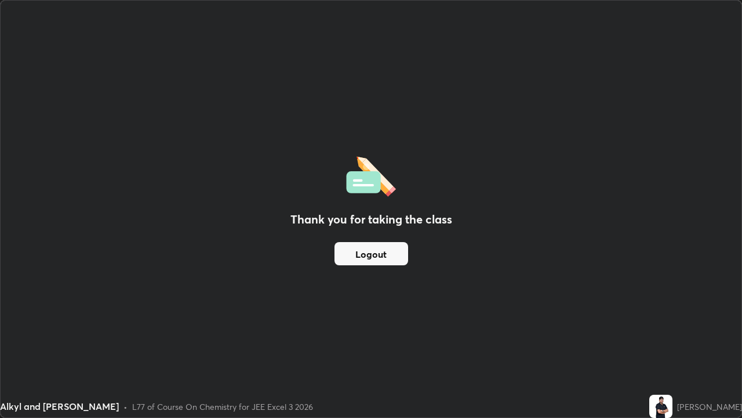
click at [364, 249] on button "Logout" at bounding box center [372, 253] width 74 height 23
